Goal: Task Accomplishment & Management: Use online tool/utility

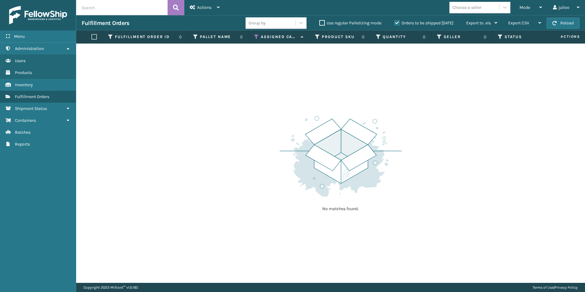
click at [256, 37] on icon at bounding box center [256, 36] width 5 height 5
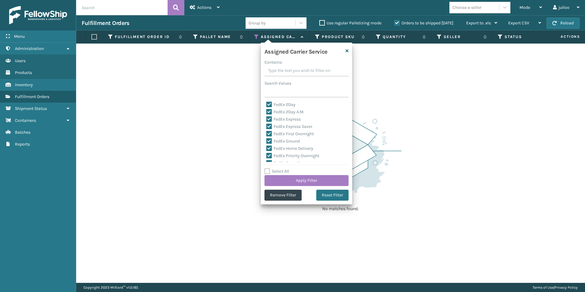
click at [268, 173] on label "Select All" at bounding box center [276, 171] width 25 height 5
click at [268, 168] on input "Select All" at bounding box center [309, 168] width 91 height 1
checkbox input "true"
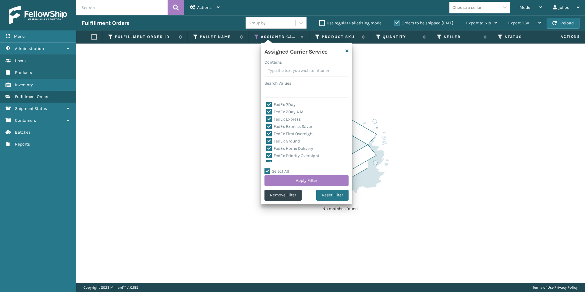
checkbox input "true"
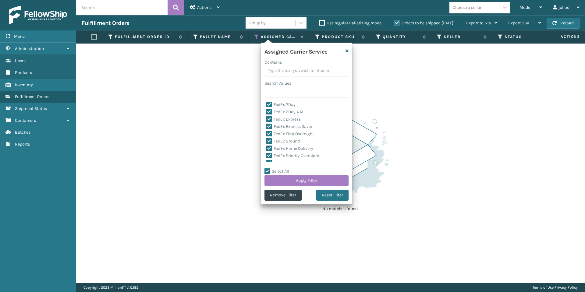
checkbox input "true"
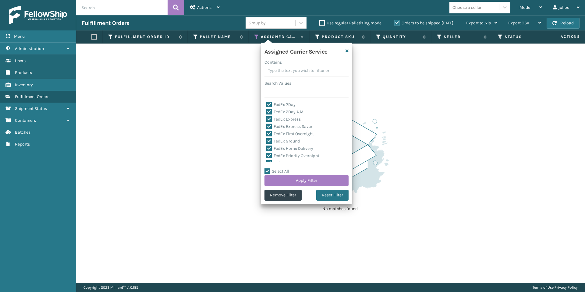
checkbox input "true"
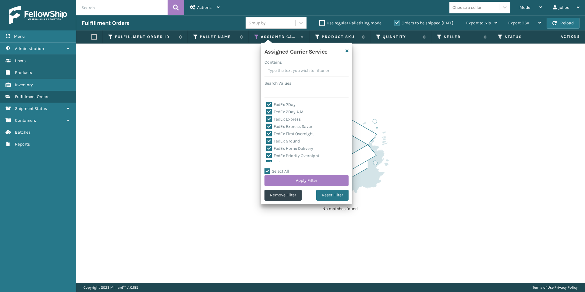
checkbox input "true"
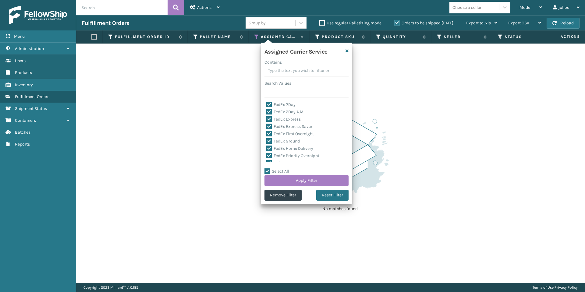
checkbox input "true"
click at [270, 141] on label "LTL" at bounding box center [272, 142] width 13 height 5
click at [266, 141] on input "LTL" at bounding box center [266, 141] width 0 height 4
checkbox input "false"
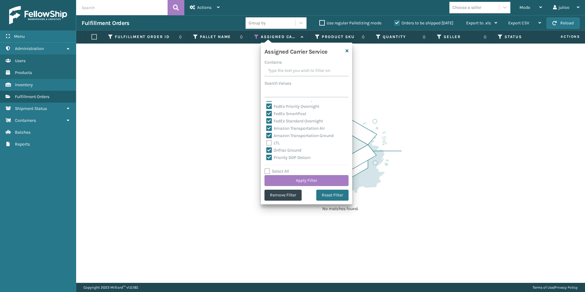
checkbox input "false"
click at [299, 182] on button "Apply Filter" at bounding box center [306, 180] width 84 height 11
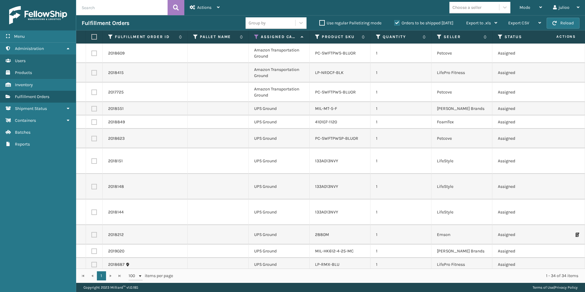
click at [94, 37] on label at bounding box center [93, 36] width 4 height 5
click at [92, 37] on input "checkbox" at bounding box center [91, 37] width 0 height 4
checkbox input "true"
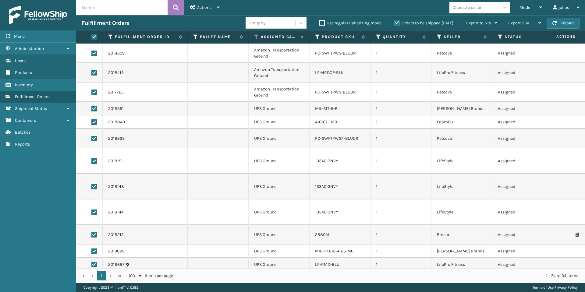
checkbox input "true"
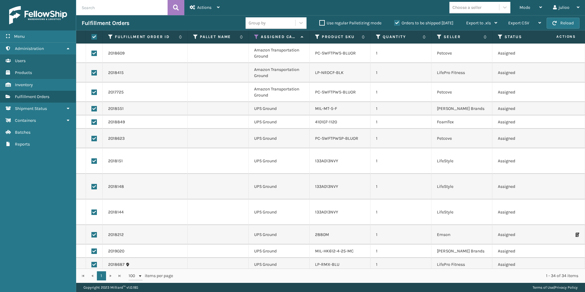
checkbox input "true"
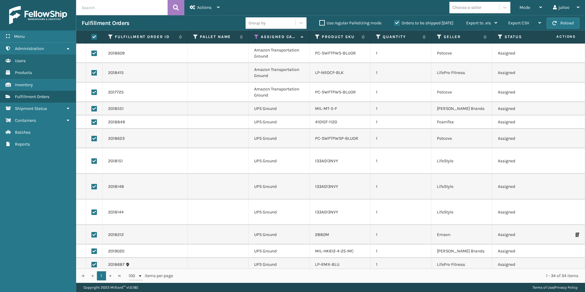
checkbox input "true"
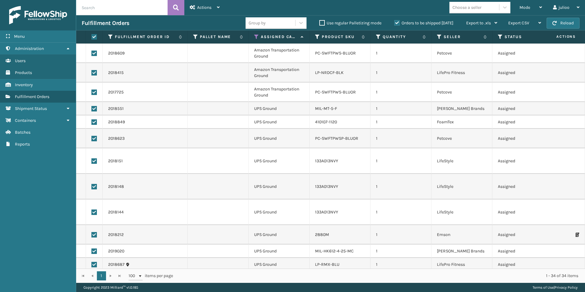
checkbox input "true"
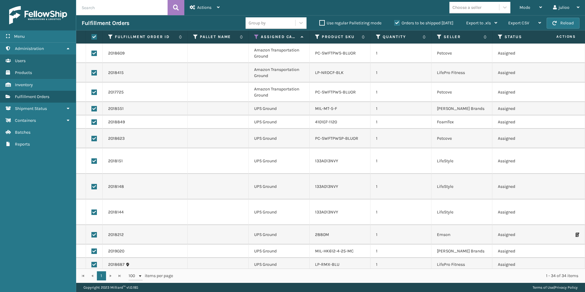
checkbox input "true"
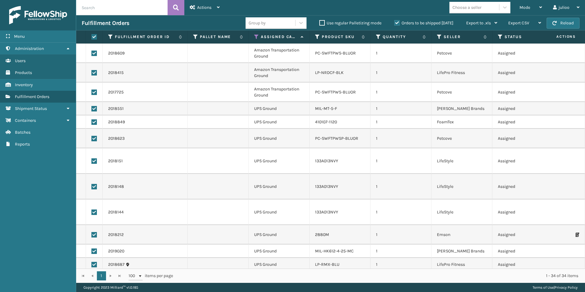
checkbox input "true"
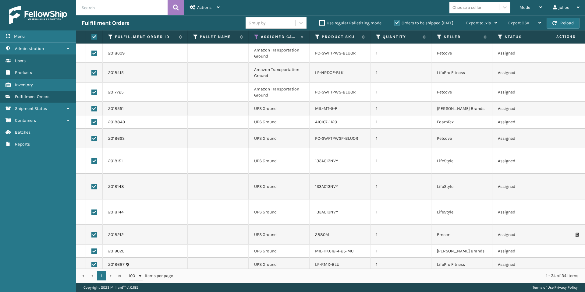
checkbox input "true"
click at [95, 54] on label at bounding box center [93, 53] width 5 height 5
click at [92, 54] on input "checkbox" at bounding box center [91, 53] width 0 height 4
checkbox input "false"
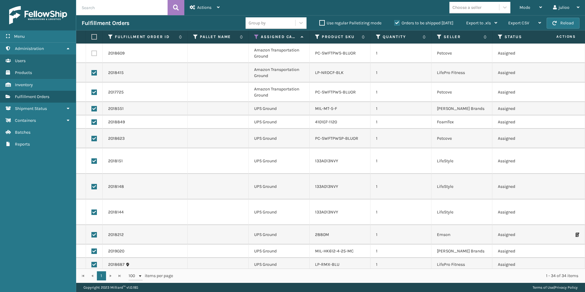
checkbox input "false"
click at [93, 72] on label at bounding box center [93, 72] width 5 height 5
click at [92, 72] on input "checkbox" at bounding box center [91, 72] width 0 height 4
checkbox input "false"
click at [93, 91] on label at bounding box center [93, 92] width 5 height 5
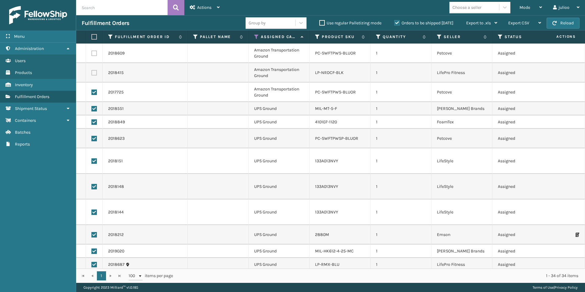
click at [92, 91] on input "checkbox" at bounding box center [91, 92] width 0 height 4
checkbox input "false"
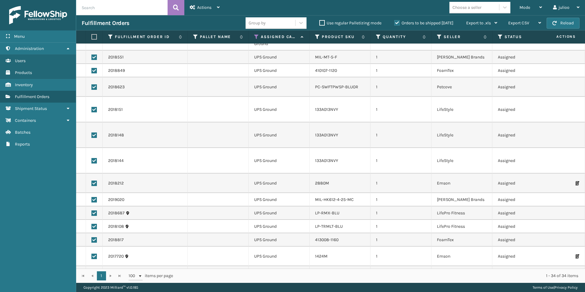
scroll to position [0, 0]
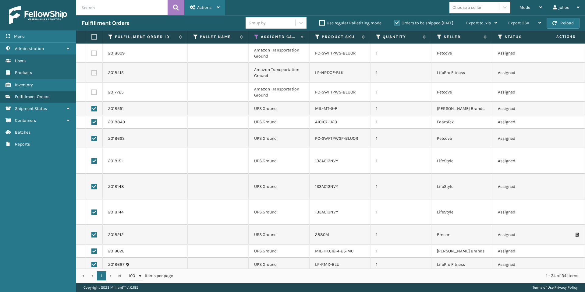
click at [208, 10] on div "Actions" at bounding box center [205, 7] width 30 height 15
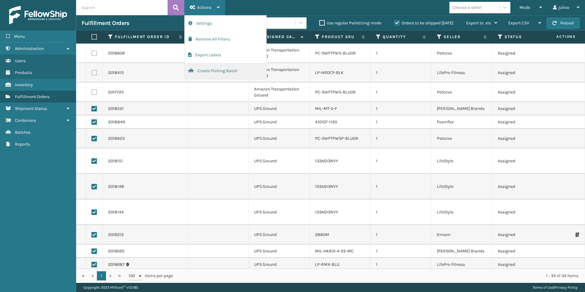
click at [202, 71] on button "Create Picking Batch" at bounding box center [226, 71] width 82 height 16
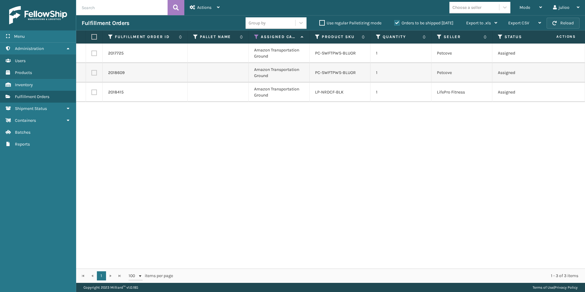
click at [559, 21] on button "Reload" at bounding box center [562, 23] width 33 height 11
click at [55, 38] on div "Menu" at bounding box center [38, 36] width 76 height 12
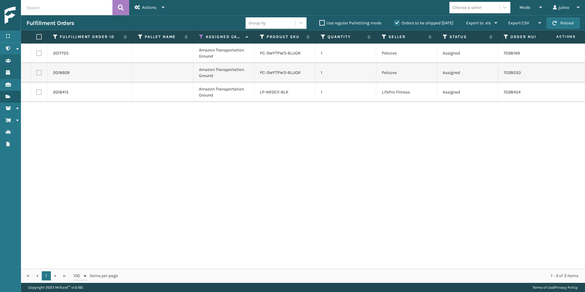
click at [40, 38] on label at bounding box center [38, 36] width 4 height 5
click at [37, 38] on input "checkbox" at bounding box center [36, 37] width 0 height 4
checkbox input "true"
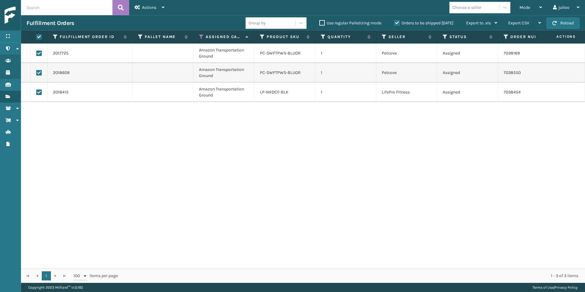
checkbox input "true"
drag, startPoint x: 212, startPoint y: 95, endPoint x: 195, endPoint y: 88, distance: 18.6
click at [195, 88] on td "Amazon Transportation Ground" at bounding box center [223, 92] width 61 height 19
copy td "Amazon Transportation Ground"
click at [149, 7] on span "Actions" at bounding box center [149, 7] width 14 height 5
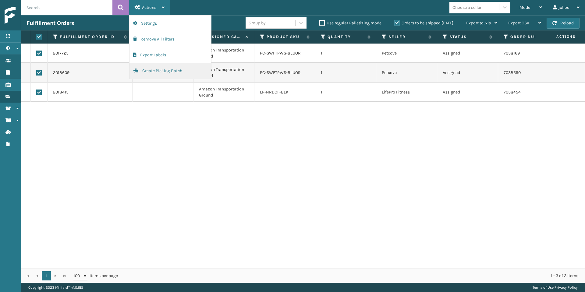
click at [166, 68] on button "Create Picking Batch" at bounding box center [170, 71] width 82 height 16
